Goal: Task Accomplishment & Management: Use online tool/utility

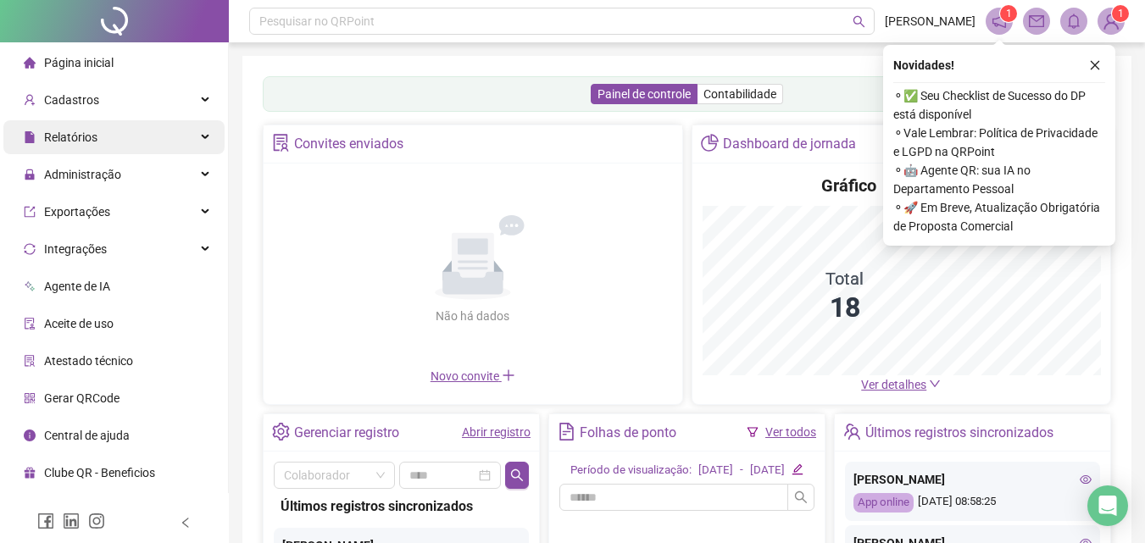
click at [92, 134] on span "Relatórios" at bounding box center [70, 137] width 53 height 14
click at [80, 139] on span "Relatórios" at bounding box center [70, 137] width 53 height 14
click at [73, 132] on span "Relatórios" at bounding box center [70, 137] width 53 height 14
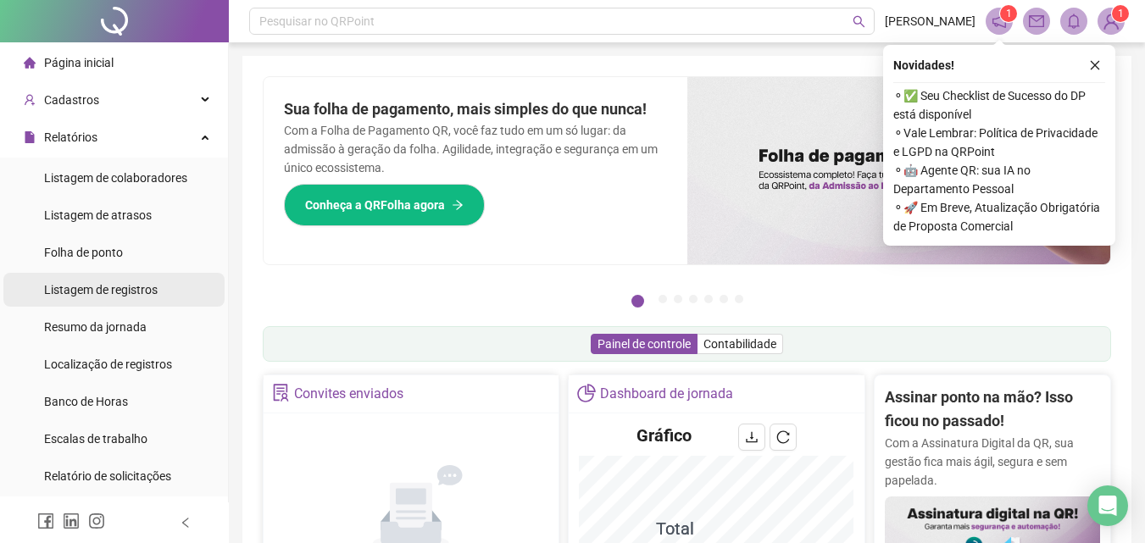
click at [99, 285] on span "Listagem de registros" at bounding box center [101, 290] width 114 height 14
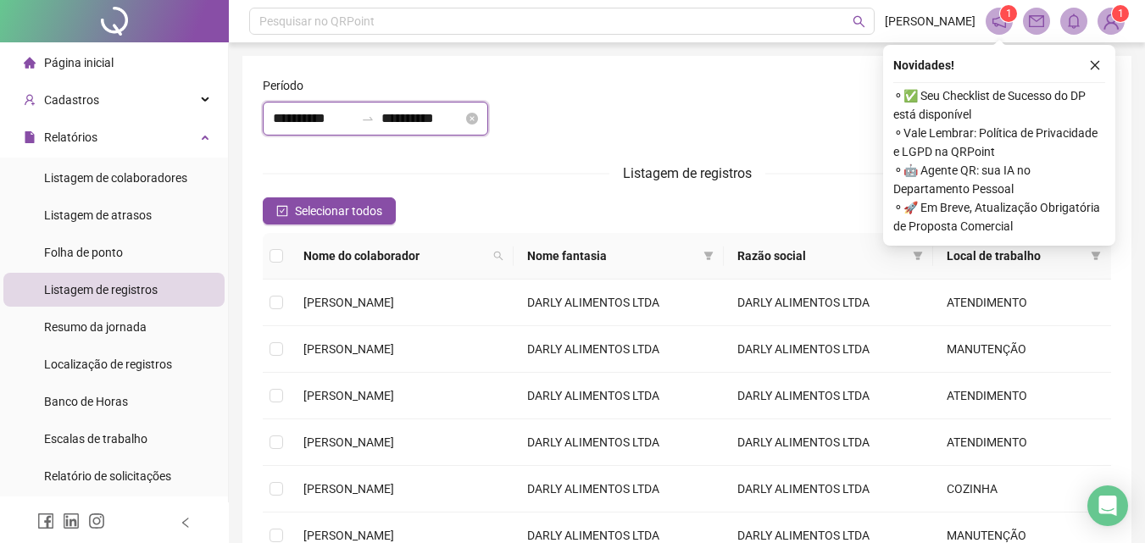
click at [414, 124] on input "**********" at bounding box center [421, 118] width 81 height 20
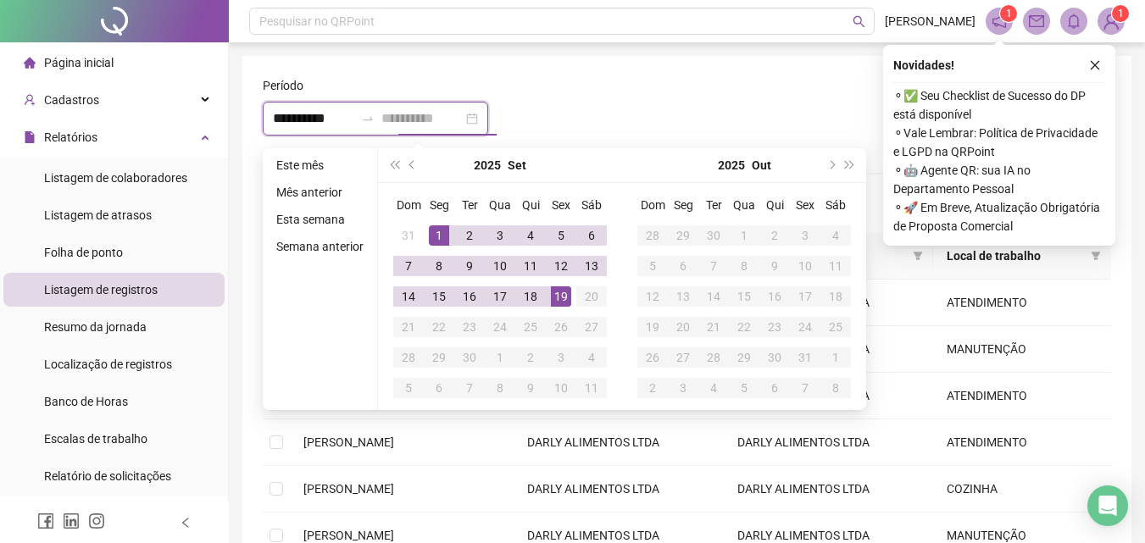
type input "**********"
click at [560, 297] on div "19" at bounding box center [561, 296] width 20 height 20
type input "**********"
click at [432, 232] on div "1" at bounding box center [439, 235] width 20 height 20
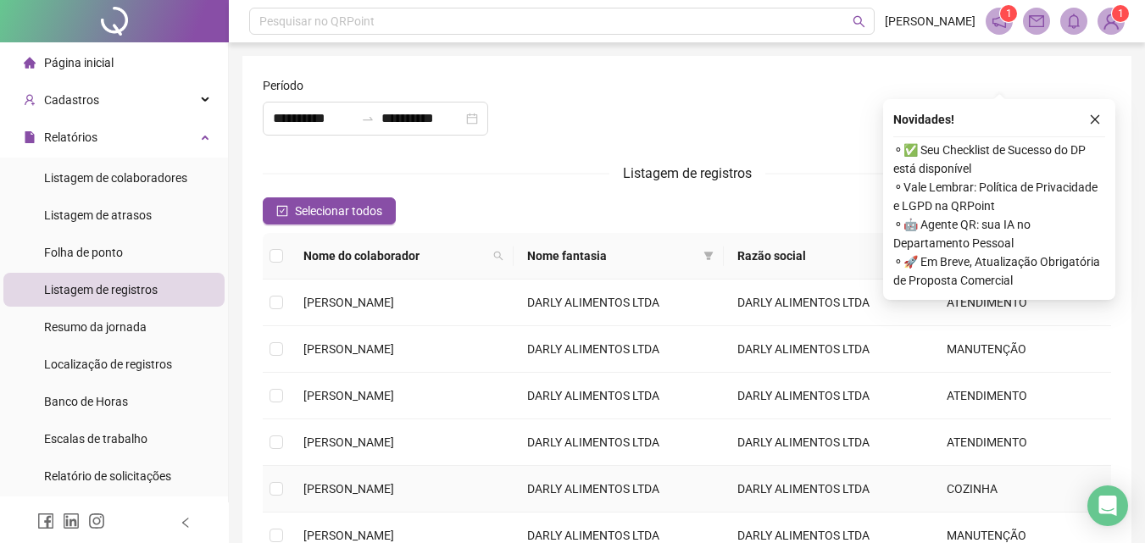
scroll to position [102, 0]
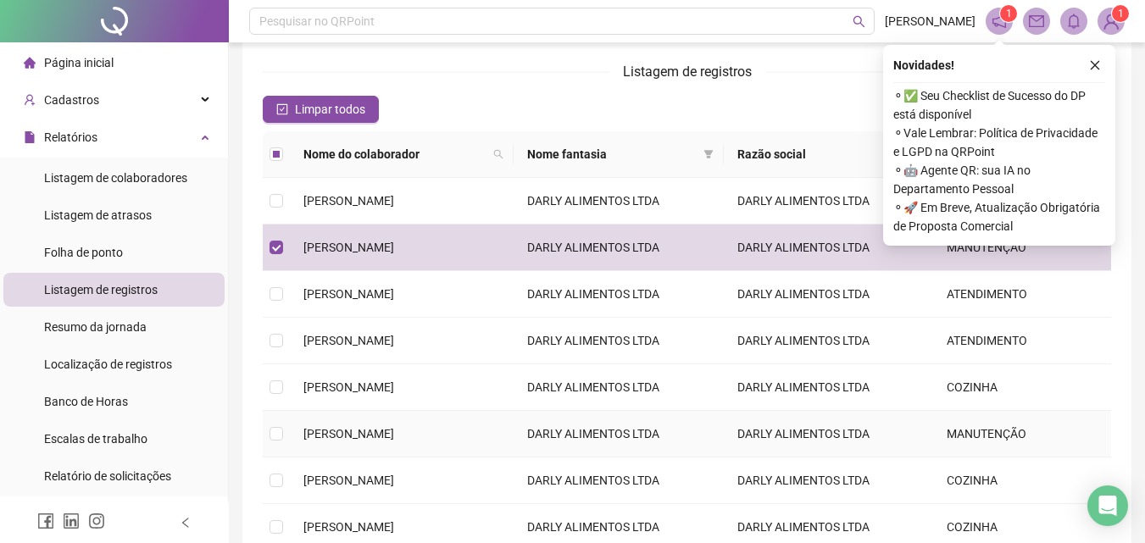
click at [280, 424] on td at bounding box center [276, 434] width 27 height 47
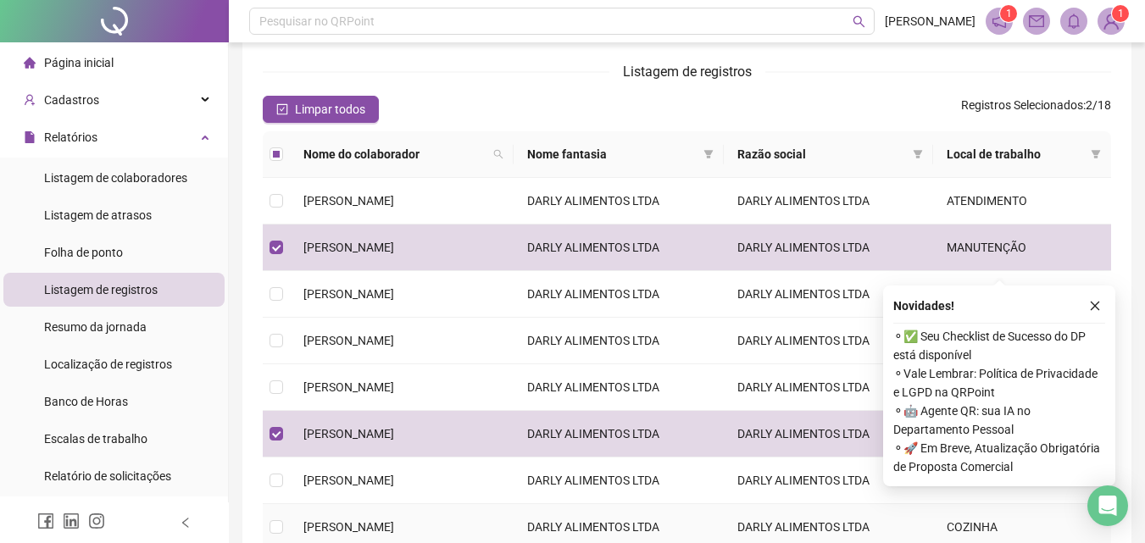
scroll to position [350, 0]
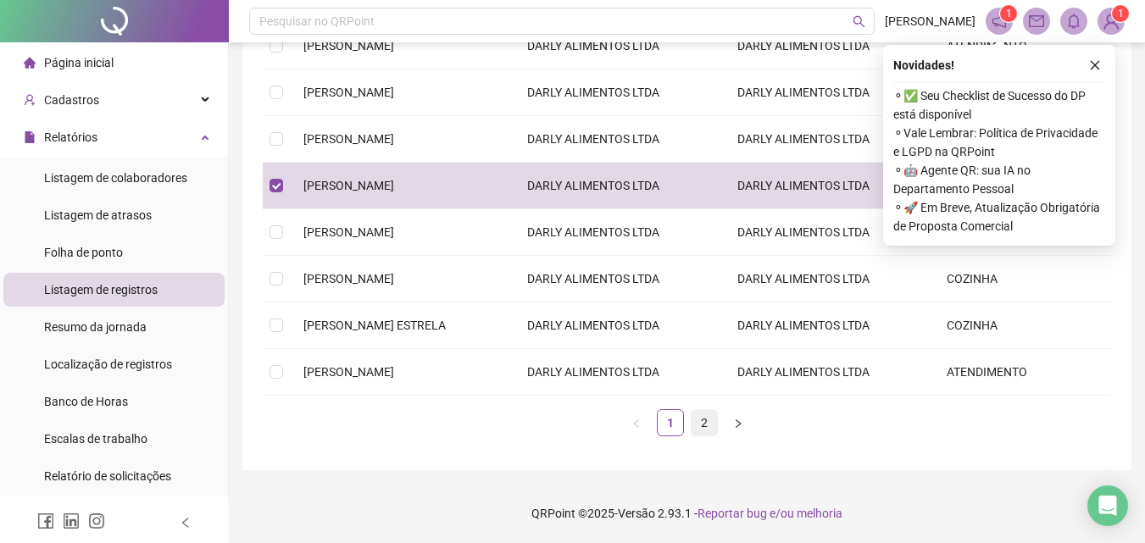
click at [704, 429] on link "2" at bounding box center [703, 422] width 25 height 25
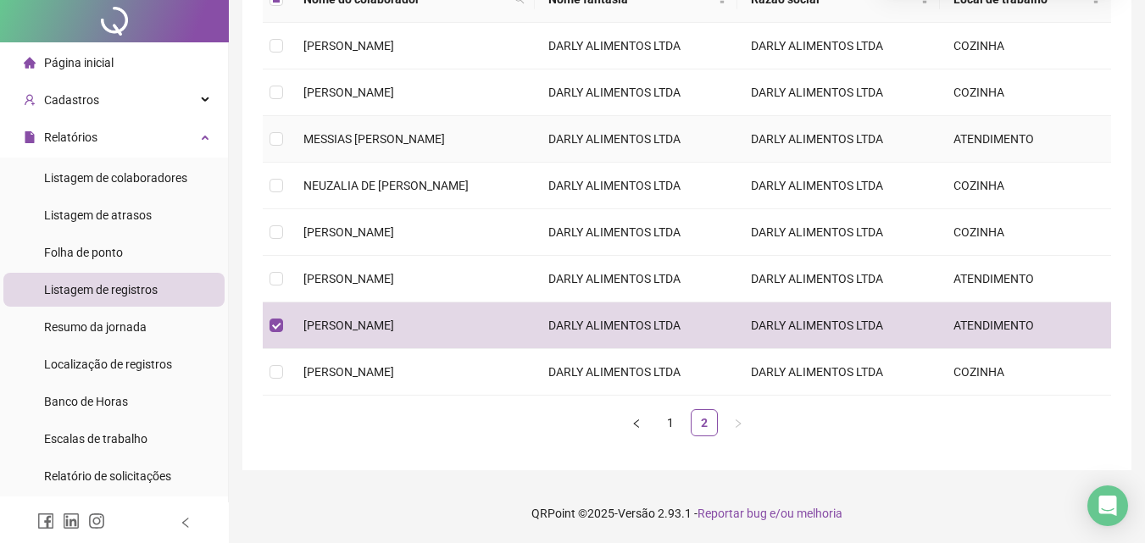
scroll to position [0, 0]
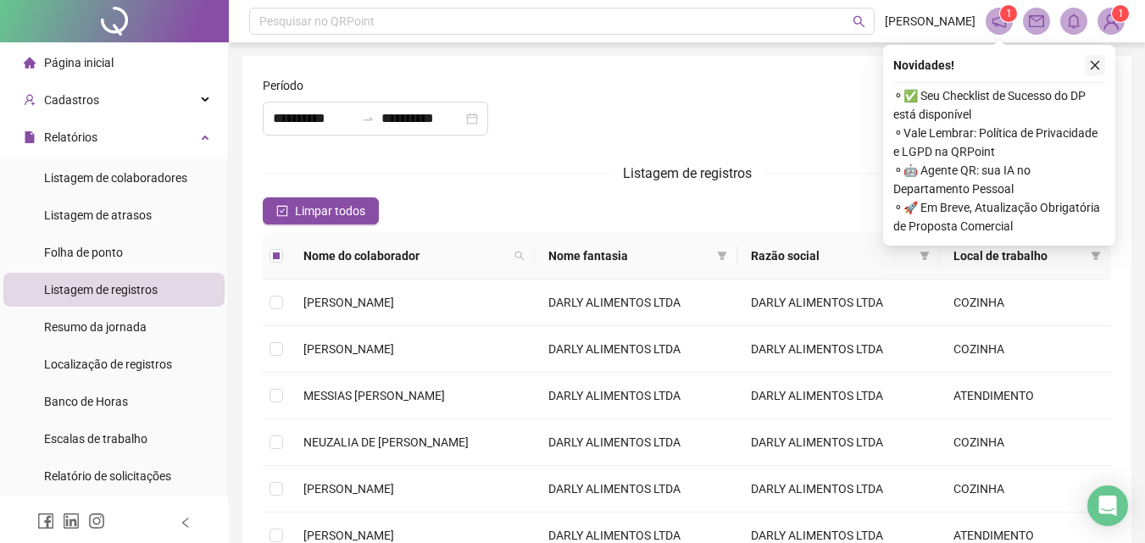
click at [1101, 61] on button "button" at bounding box center [1095, 65] width 20 height 20
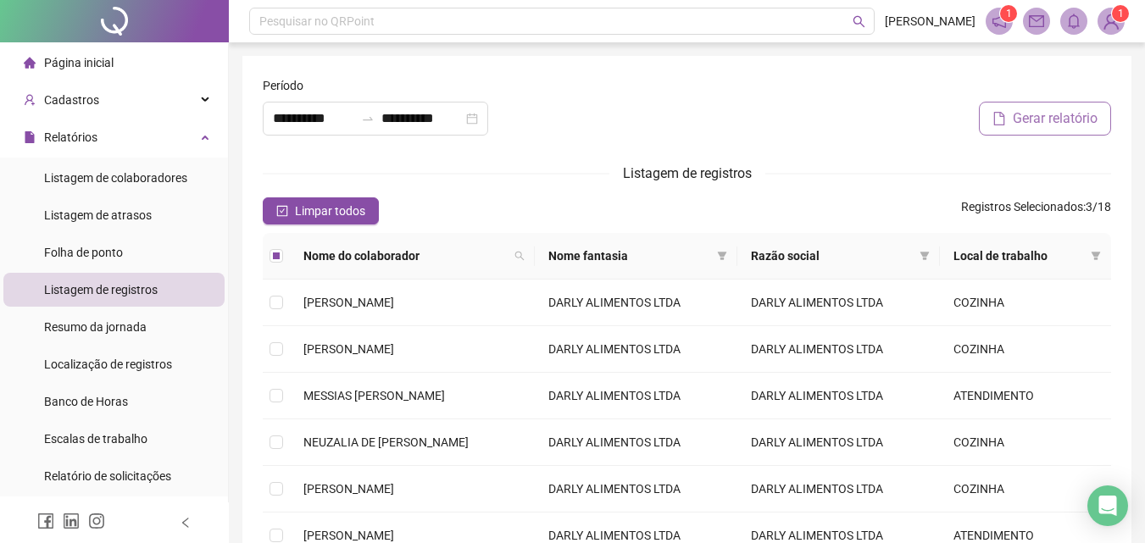
click at [1062, 108] on button "Gerar relatório" at bounding box center [1045, 119] width 132 height 34
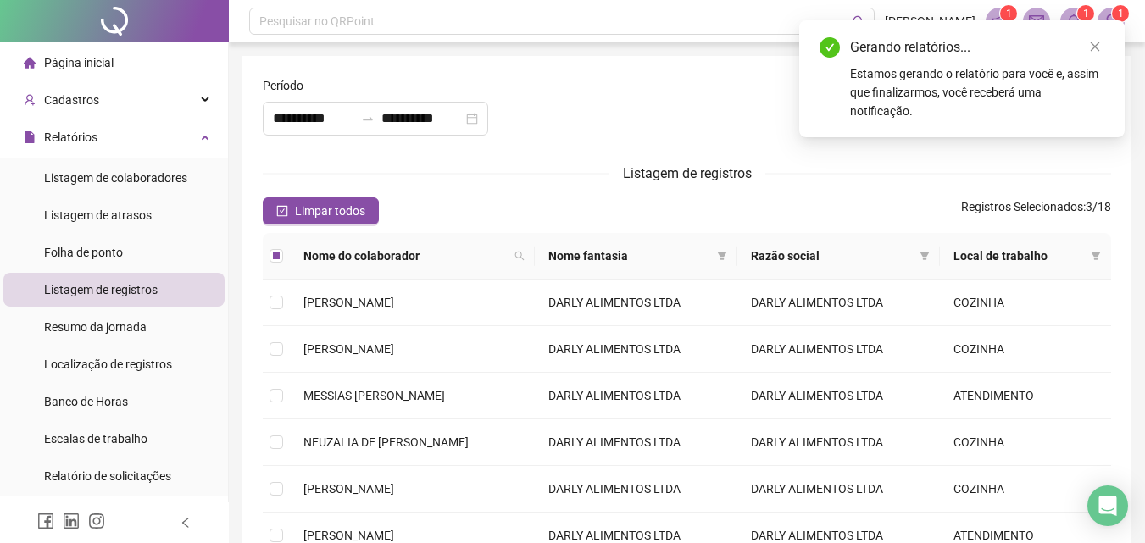
click at [1063, 137] on div "Gerando relatórios... Estamos gerando o relatório para você e, assim que finali…" at bounding box center [961, 78] width 325 height 117
click at [1088, 42] on link "Close" at bounding box center [1094, 46] width 19 height 19
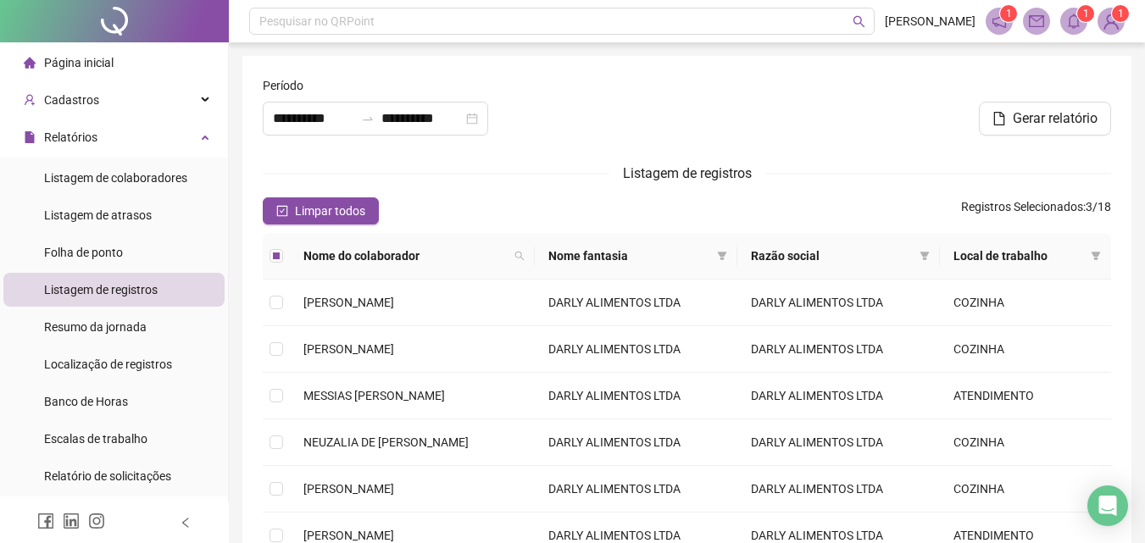
click at [1081, 10] on sup "1" at bounding box center [1085, 13] width 17 height 17
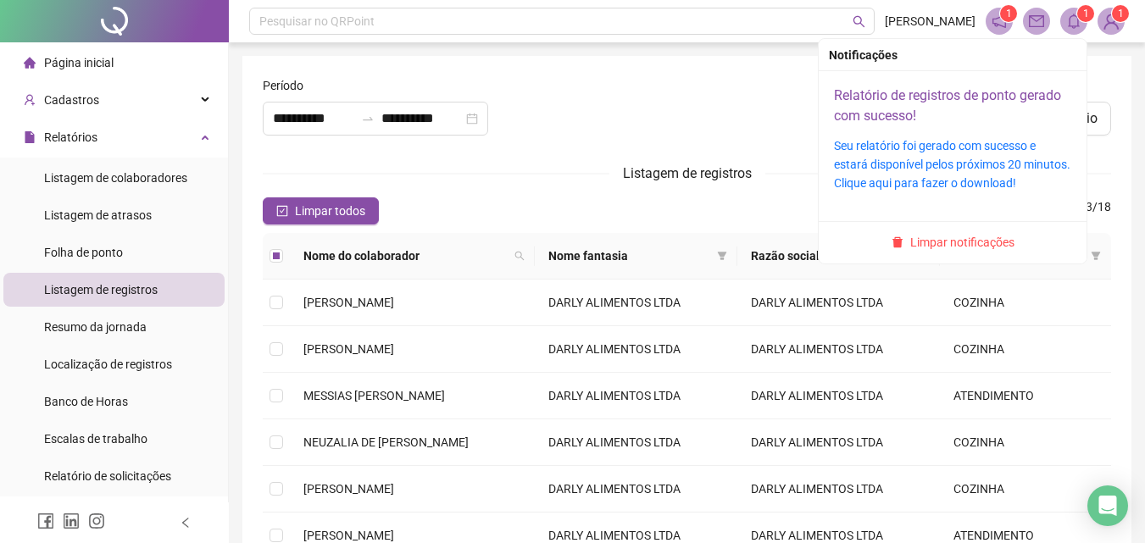
click at [1006, 90] on link "Relatório de registros de ponto gerado com sucesso!" at bounding box center [947, 105] width 227 height 36
